Goal: Navigation & Orientation: Find specific page/section

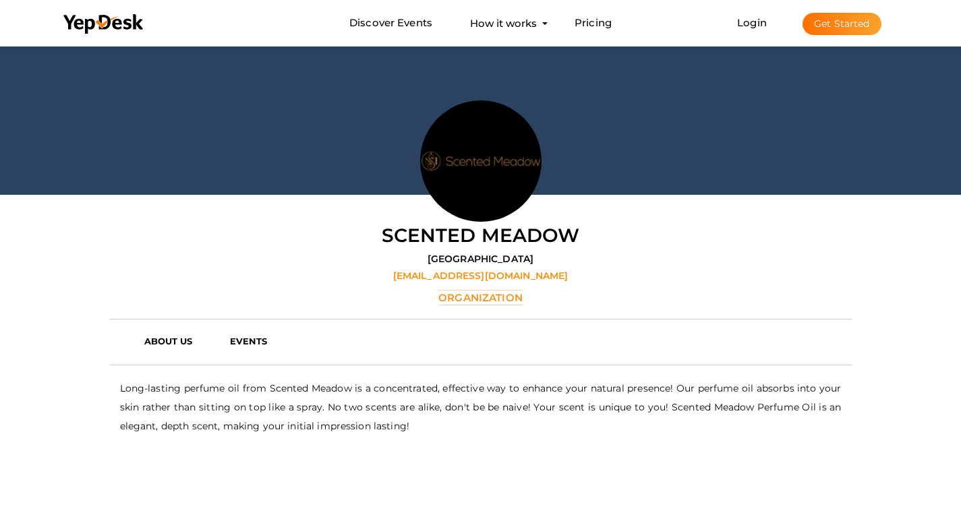
scroll to position [178, 0]
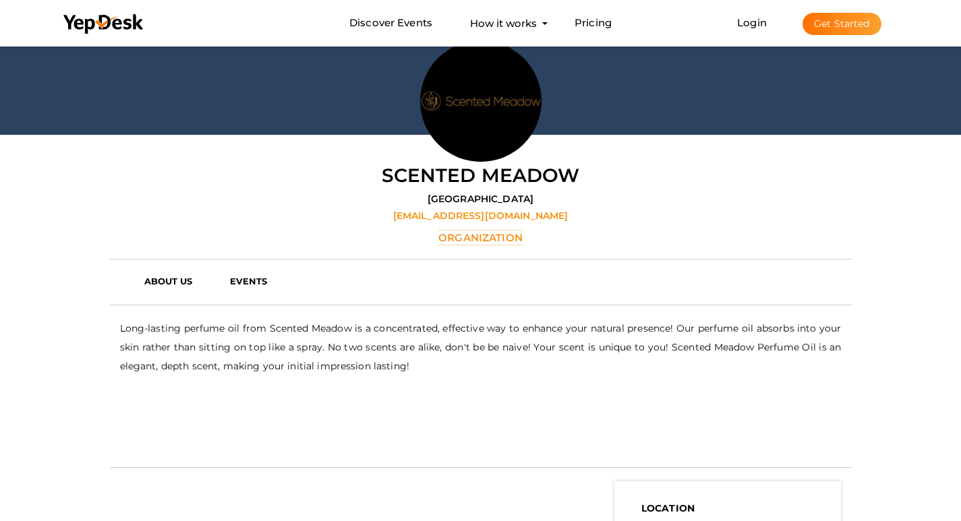
click at [444, 203] on div "Scented Meadow United States marketing@scentedmeadow.com Organization" at bounding box center [481, 204] width 742 height 84
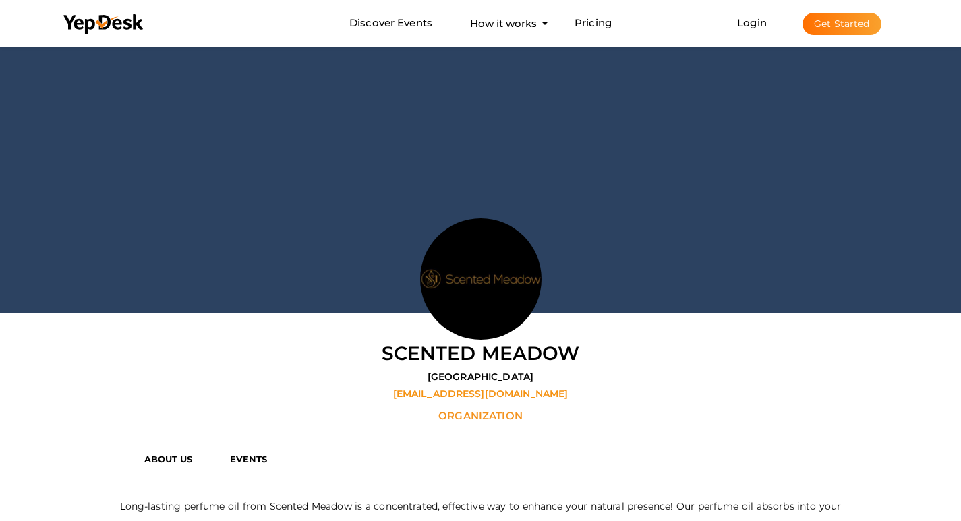
click at [429, 116] on div at bounding box center [480, 178] width 961 height 270
